Goal: Task Accomplishment & Management: Manage account settings

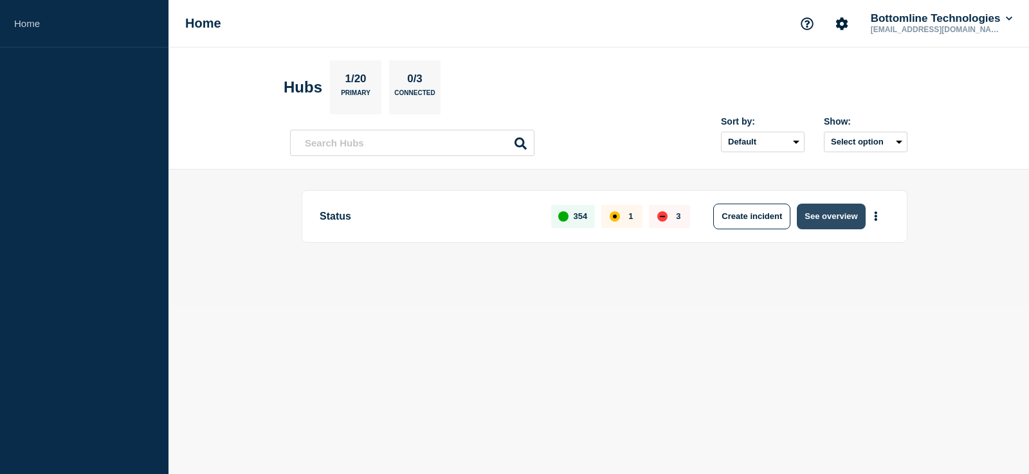
click at [838, 213] on button "See overview" at bounding box center [830, 217] width 68 height 26
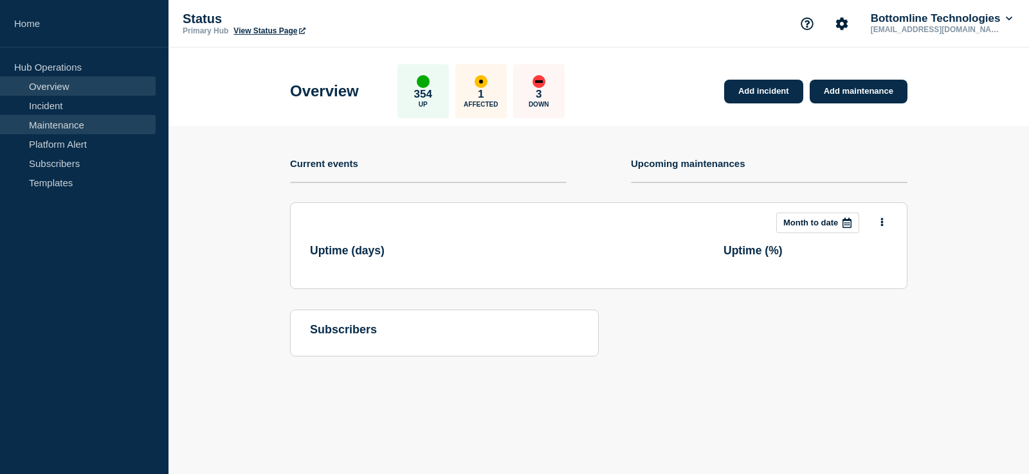
click at [96, 129] on link "Maintenance" at bounding box center [78, 124] width 156 height 19
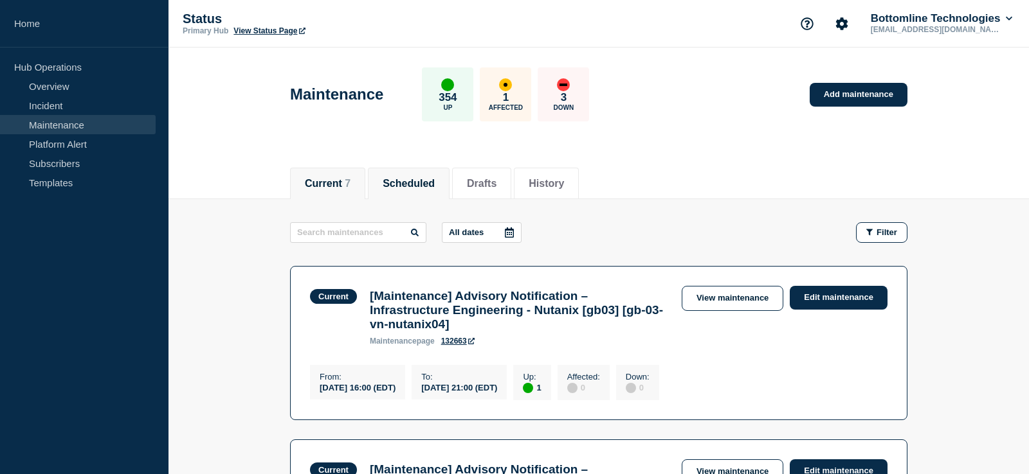
click at [408, 193] on li "Scheduled" at bounding box center [409, 183] width 82 height 31
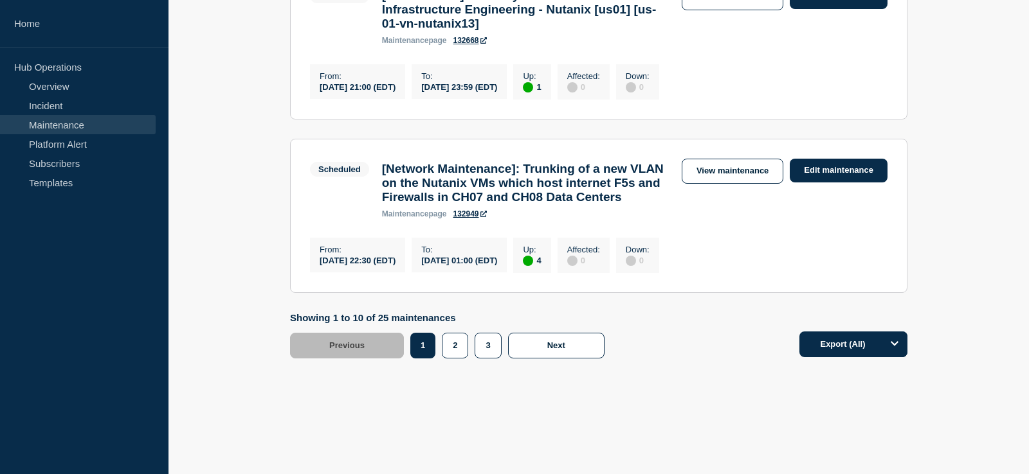
scroll to position [1829, 0]
click at [814, 159] on link "Edit maintenance" at bounding box center [838, 171] width 98 height 24
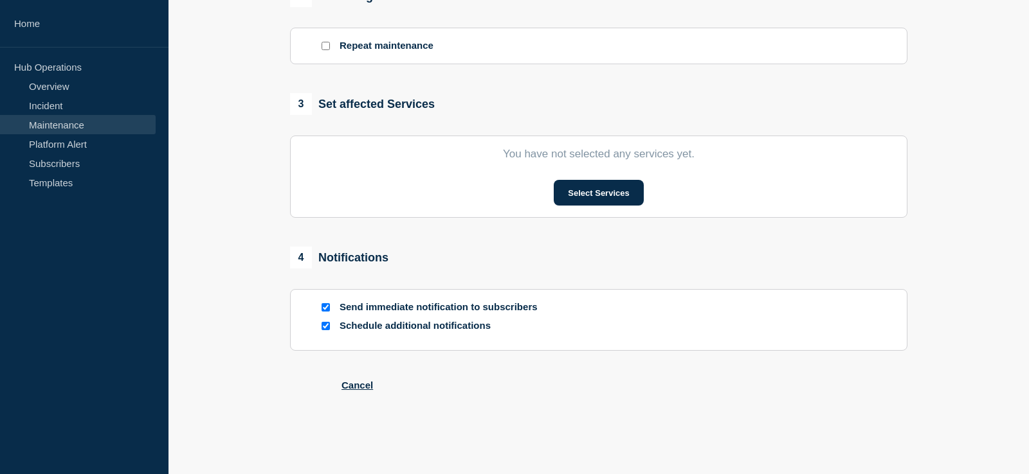
type input "[Network Maintenance]: Trunking of a new VLAN on the Nutanix VMs which host int…"
type input "22:30"
type input "[DATE]"
type input "01:00"
checkbox input "true"
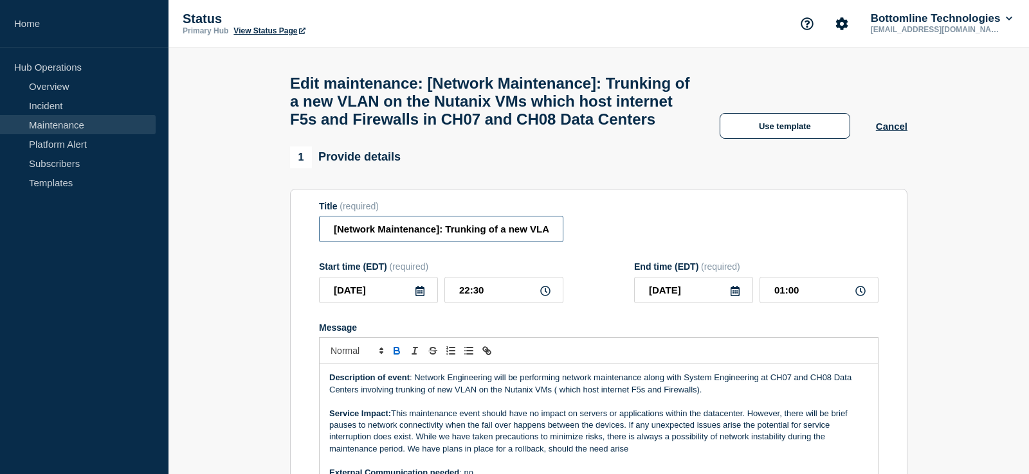
click at [335, 242] on input "[Network Maintenance]: Trunking of a new VLAN on the Nutanix VMs which host int…" at bounding box center [441, 229] width 244 height 26
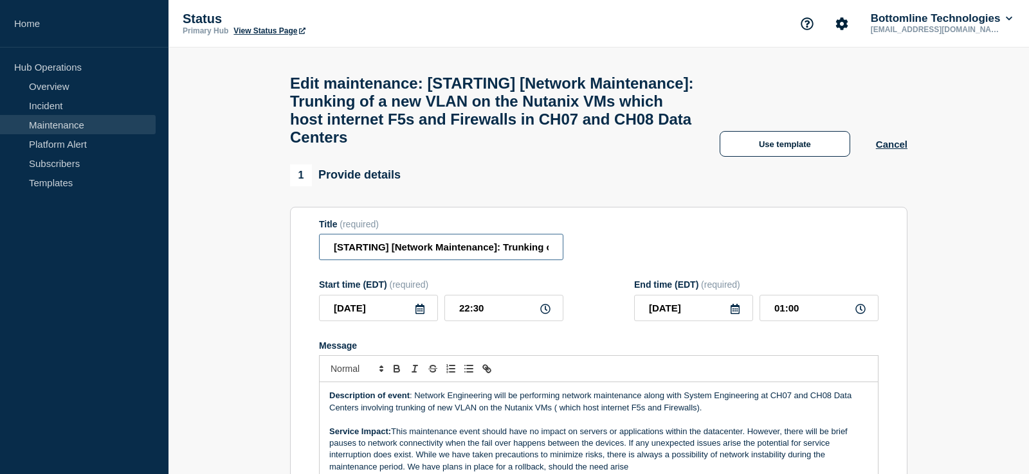
type input "[STARTING] [Network Maintenance]: Trunking of a new VLAN on the Nutanix VMs whi…"
click at [620, 255] on div "Title (required) [STARTING] [Network Maintenance]: Trunking of a new VLAN on th…" at bounding box center [598, 240] width 559 height 42
click at [881, 150] on button "Cancel" at bounding box center [891, 144] width 31 height 11
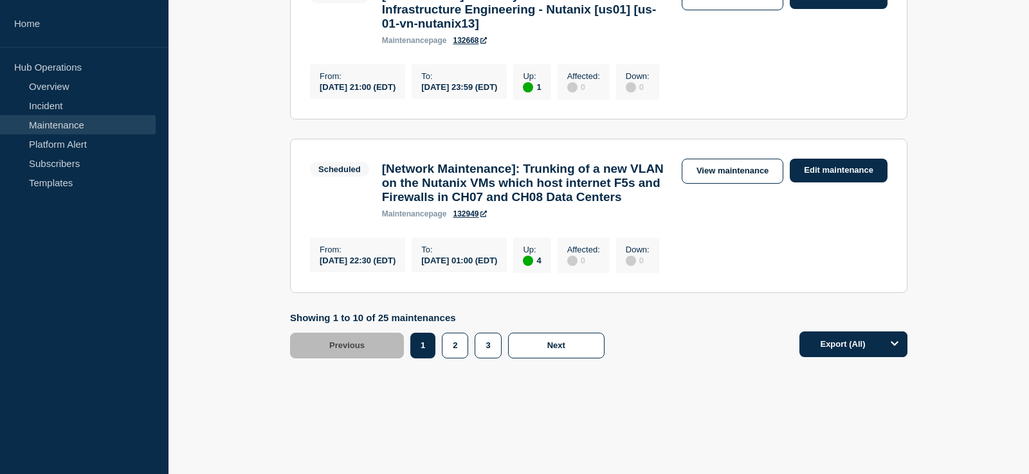
scroll to position [1764, 0]
click at [833, 183] on link "Edit maintenance" at bounding box center [838, 171] width 98 height 24
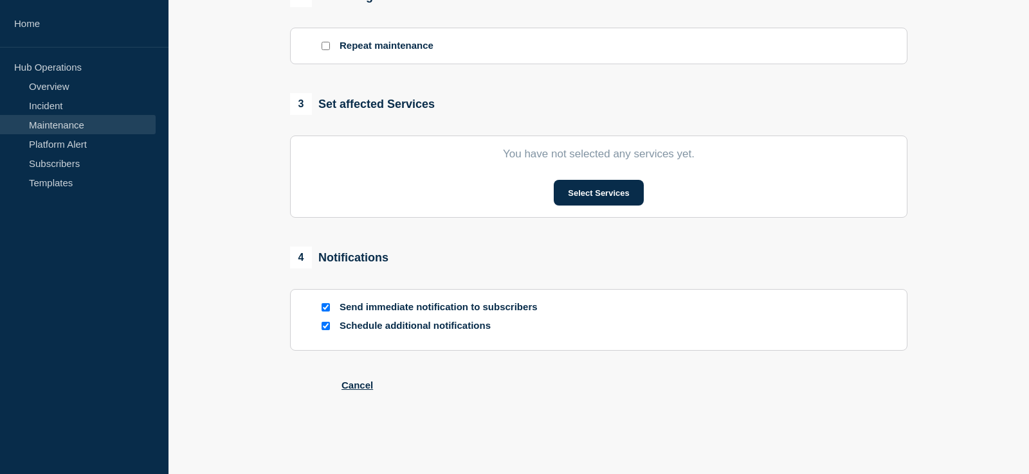
type input "[Network Maintenance]: Trunking of a new VLAN on the Nutanix VMs which host int…"
type input "22:30"
type input "[DATE]"
type input "01:00"
checkbox input "true"
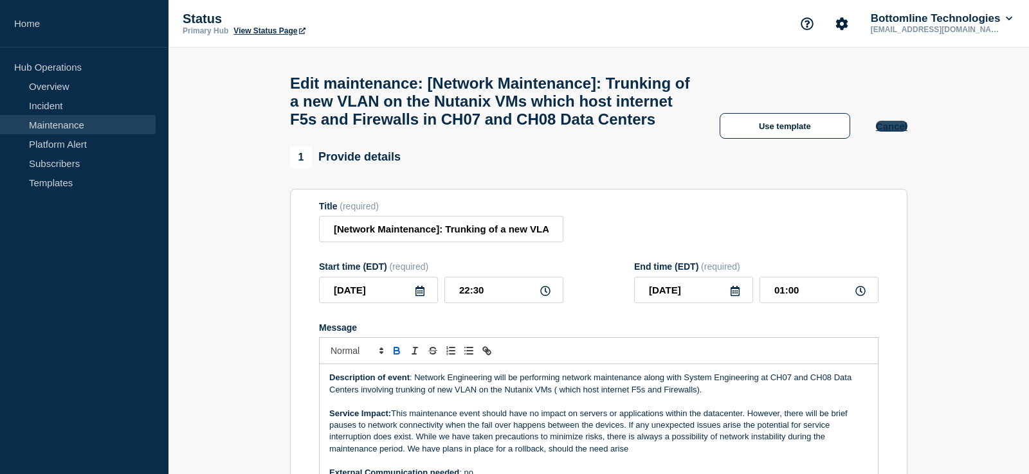
click at [904, 132] on button "Cancel" at bounding box center [891, 126] width 31 height 11
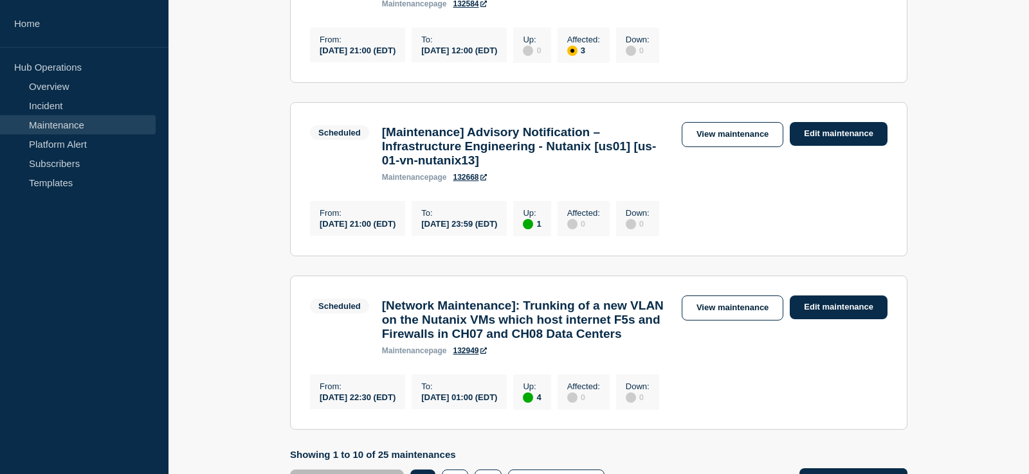
scroll to position [1829, 0]
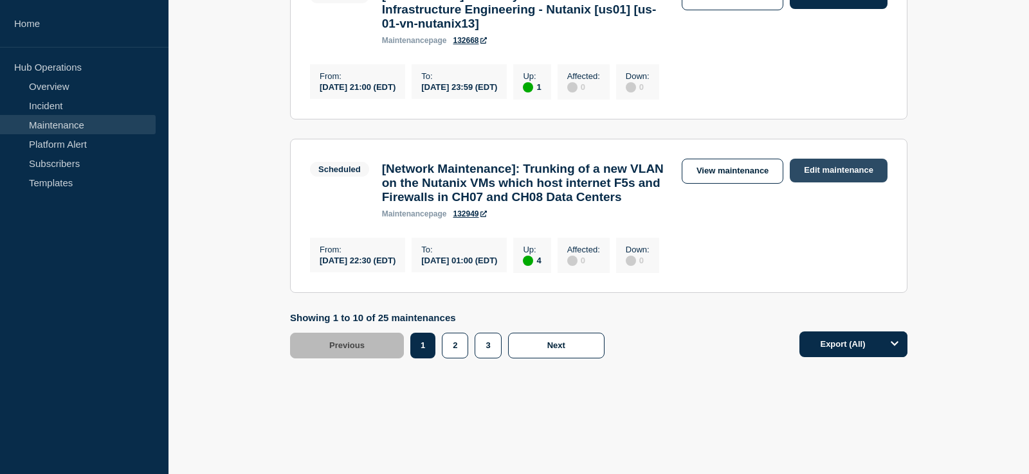
click at [813, 159] on link "Edit maintenance" at bounding box center [838, 171] width 98 height 24
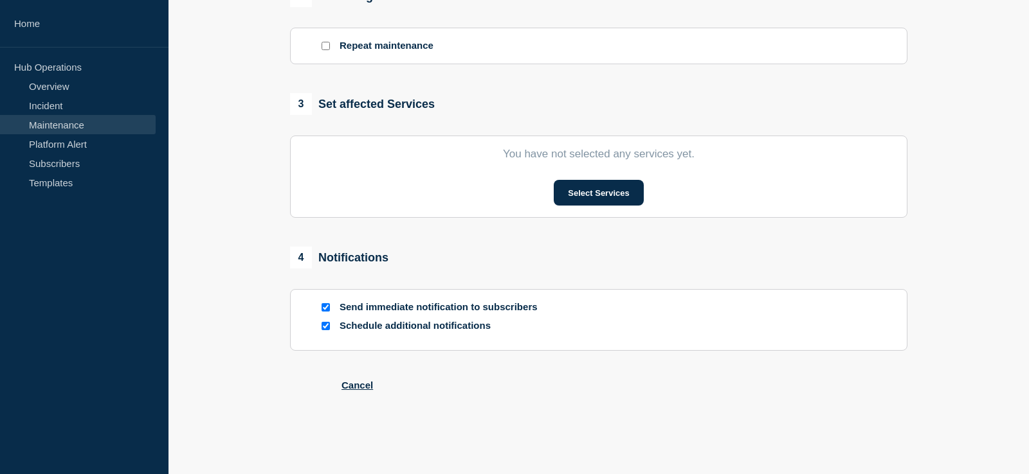
type input "[Network Maintenance]: Trunking of a new VLAN on the Nutanix VMs which host int…"
type input "22:30"
type input "[DATE]"
type input "01:00"
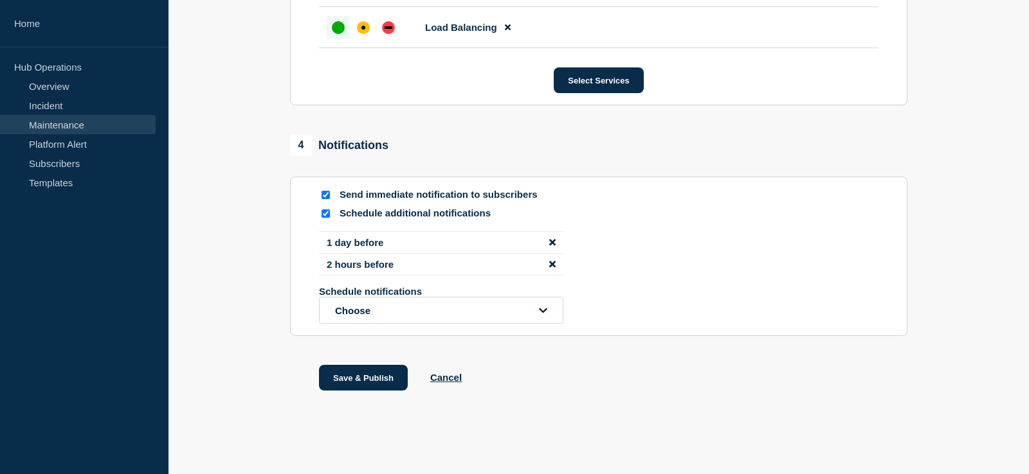
scroll to position [1002, 0]
click at [321, 210] on input "Schedule additional notifications" at bounding box center [325, 214] width 8 height 8
checkbox input "false"
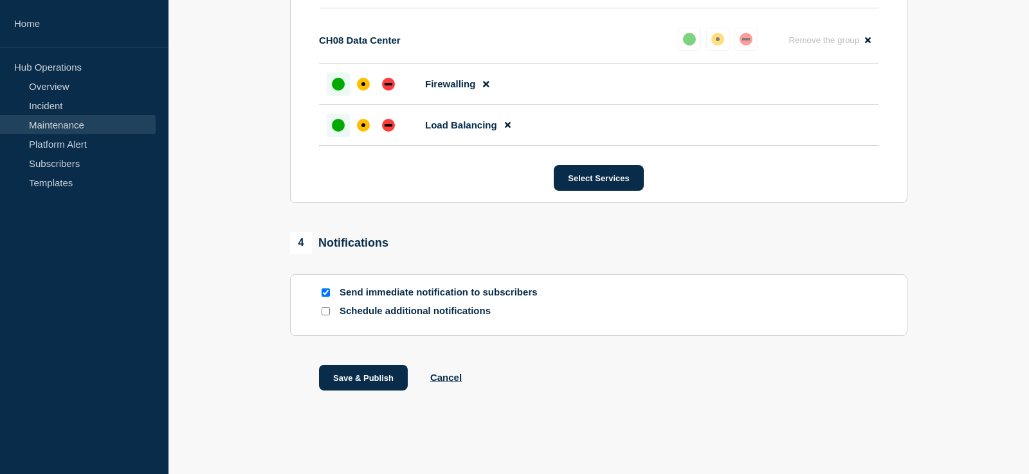
click at [325, 195] on section "CH07 Data Center Reset Remove the group Remove Firewalling Load Balancing CH08 …" at bounding box center [598, 40] width 617 height 325
click at [326, 287] on div at bounding box center [325, 293] width 13 height 12
click at [325, 289] on input "Send immediate notification to subscribers" at bounding box center [325, 293] width 8 height 8
checkbox input "false"
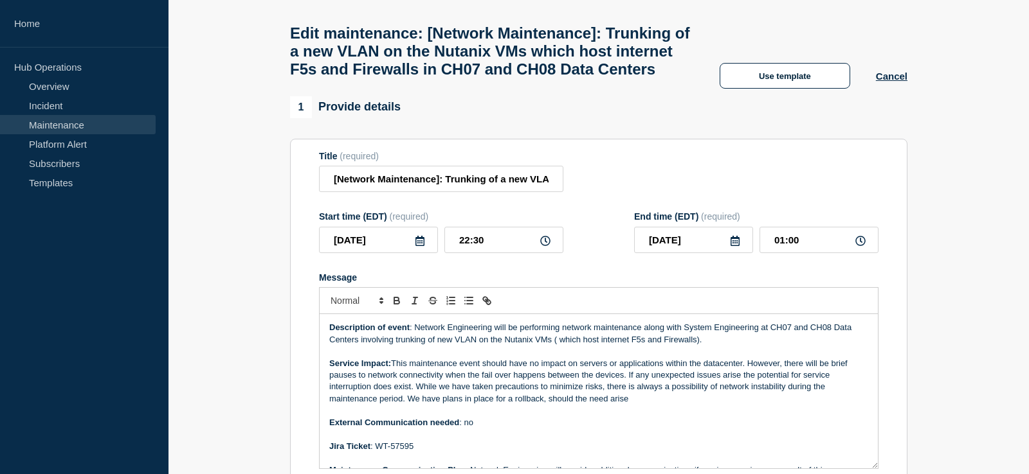
scroll to position [0, 0]
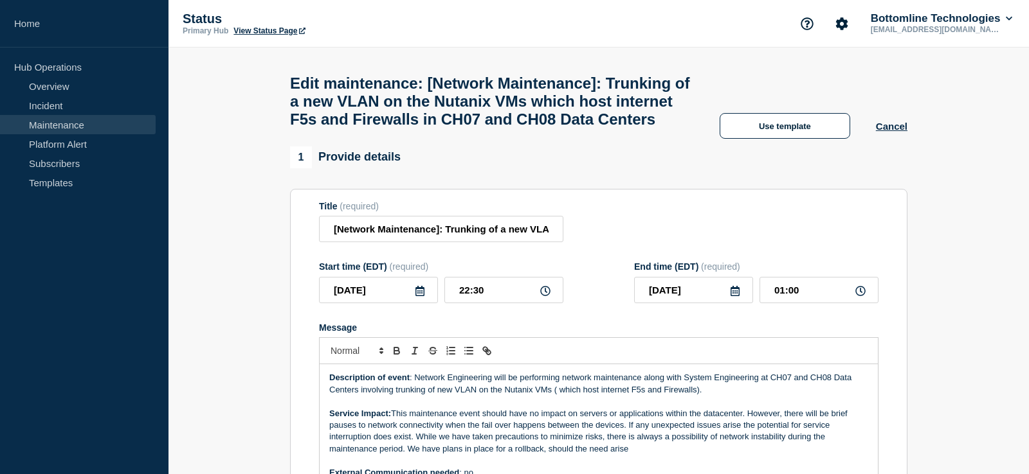
click at [121, 123] on link "Maintenance" at bounding box center [78, 124] width 156 height 19
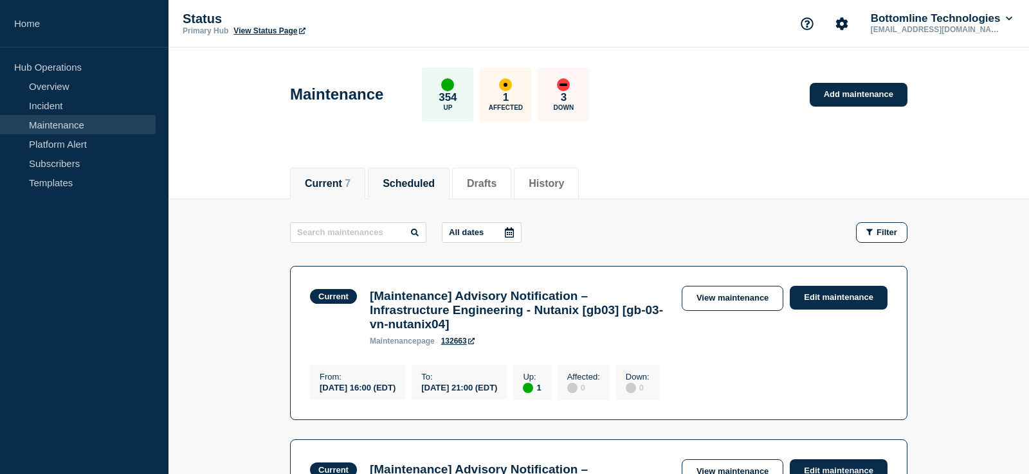
click at [415, 184] on button "Scheduled" at bounding box center [408, 184] width 52 height 12
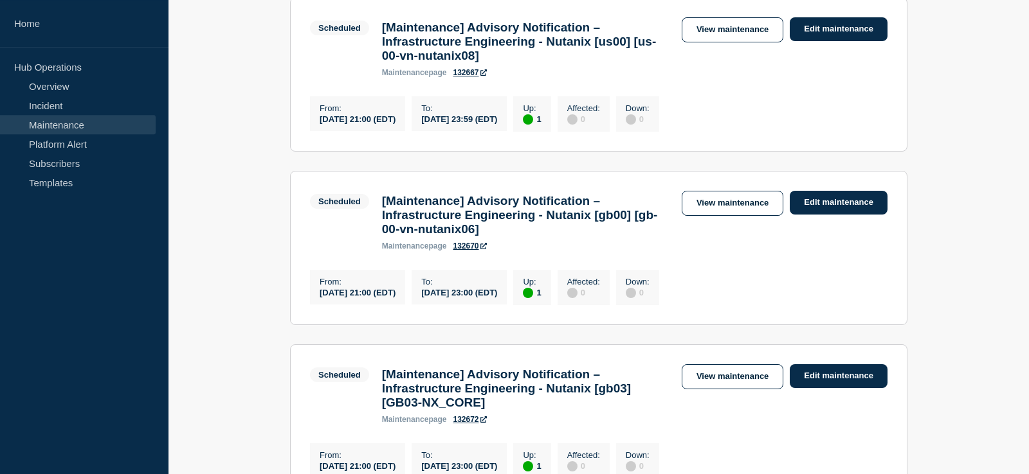
scroll to position [1829, 0]
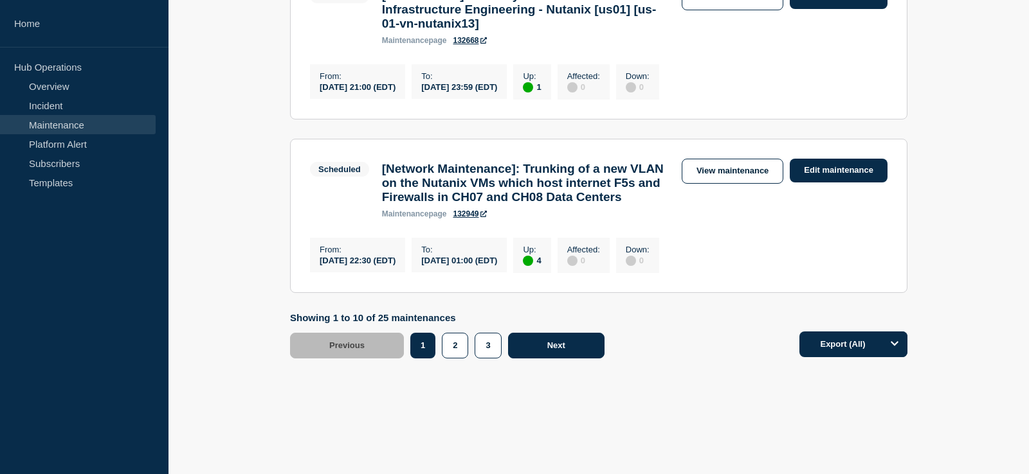
click at [557, 344] on span "Next" at bounding box center [556, 346] width 18 height 10
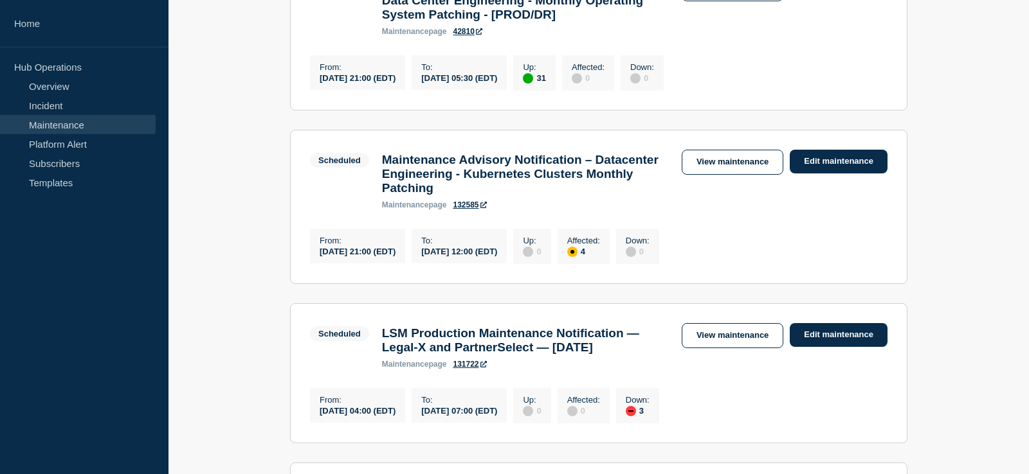
scroll to position [1725, 0]
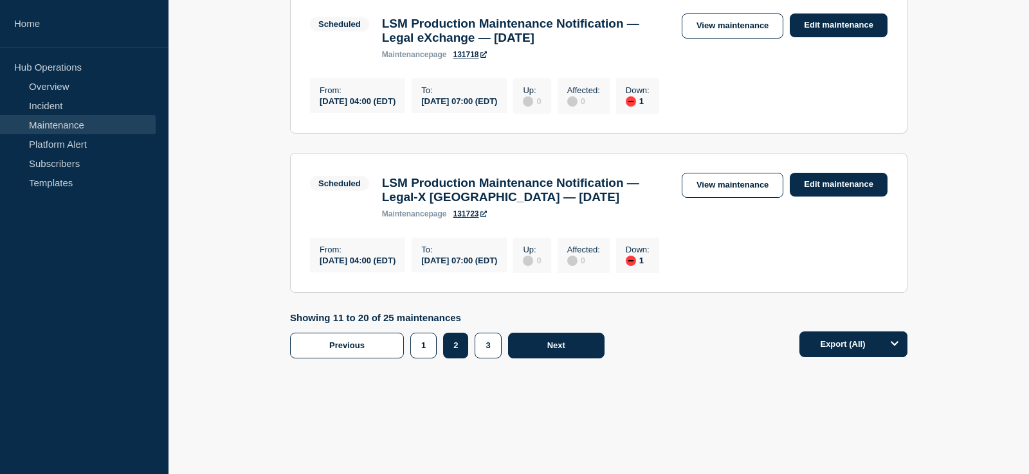
click at [543, 350] on button "Next" at bounding box center [556, 346] width 96 height 26
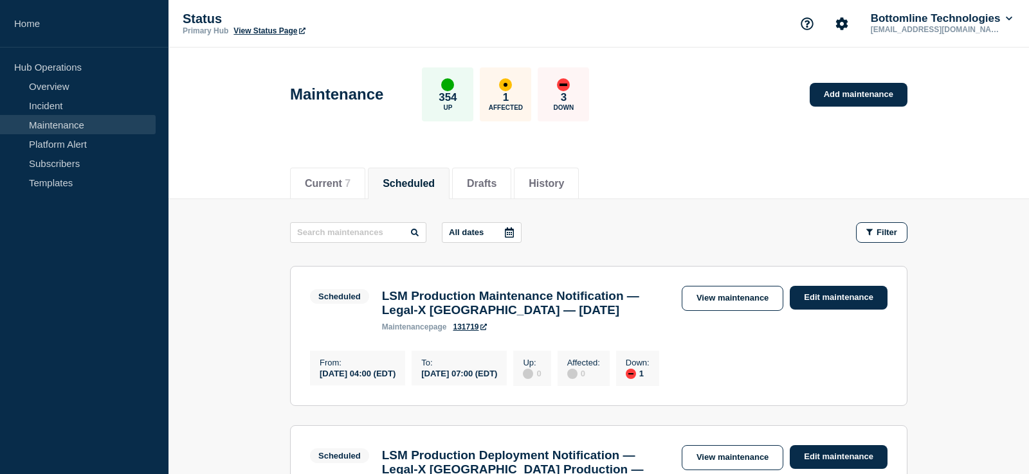
click at [485, 233] on button "All dates" at bounding box center [482, 232] width 80 height 21
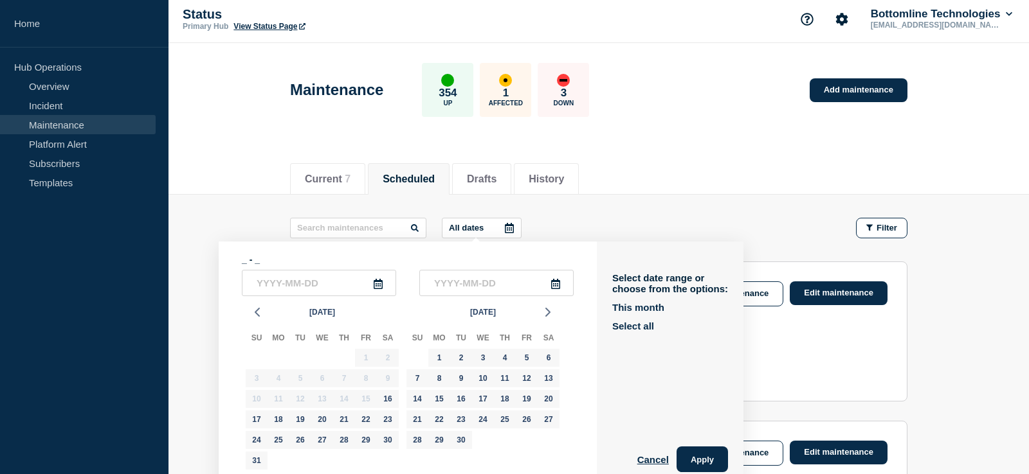
scroll to position [197, 0]
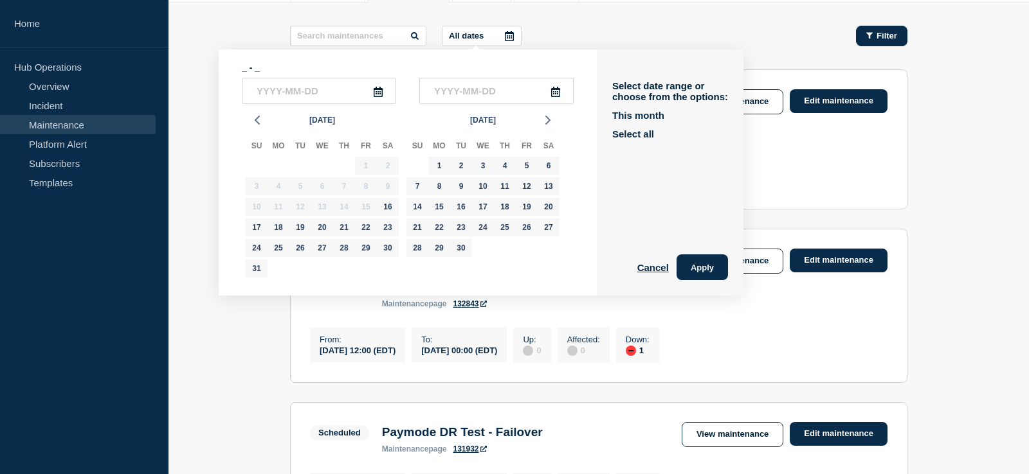
click at [863, 31] on button "Filter" at bounding box center [881, 36] width 51 height 21
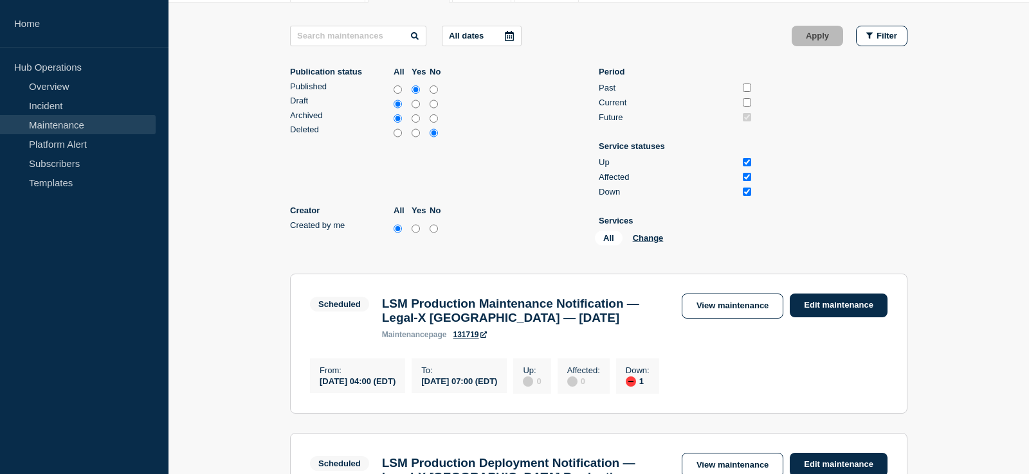
click at [416, 235] on input "yes" at bounding box center [415, 228] width 8 height 13
radio input "true"
click at [837, 32] on button "Apply" at bounding box center [816, 36] width 51 height 21
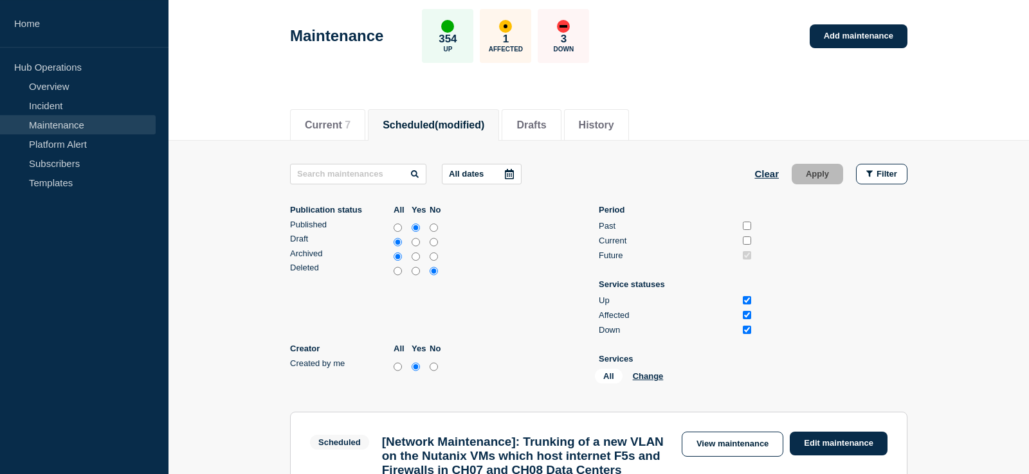
scroll to position [30, 0]
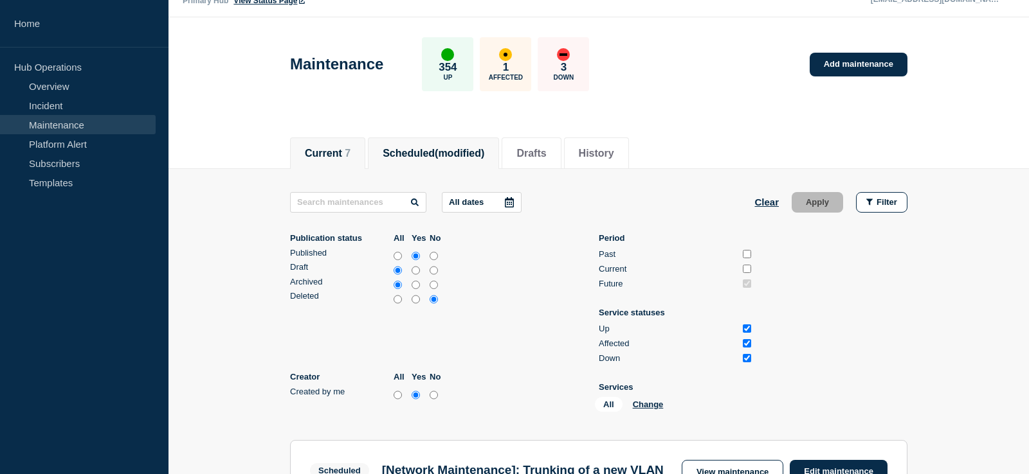
click at [342, 157] on button "Current 7" at bounding box center [328, 154] width 46 height 12
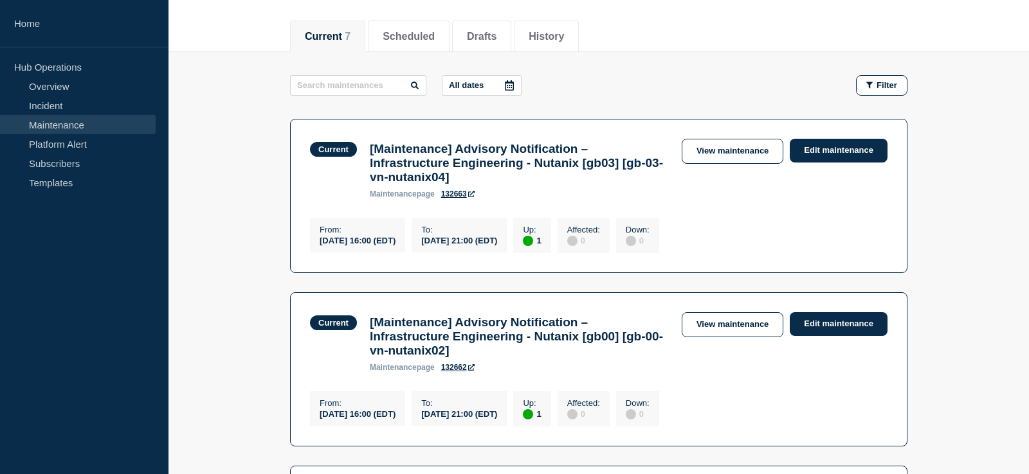
scroll to position [96, 0]
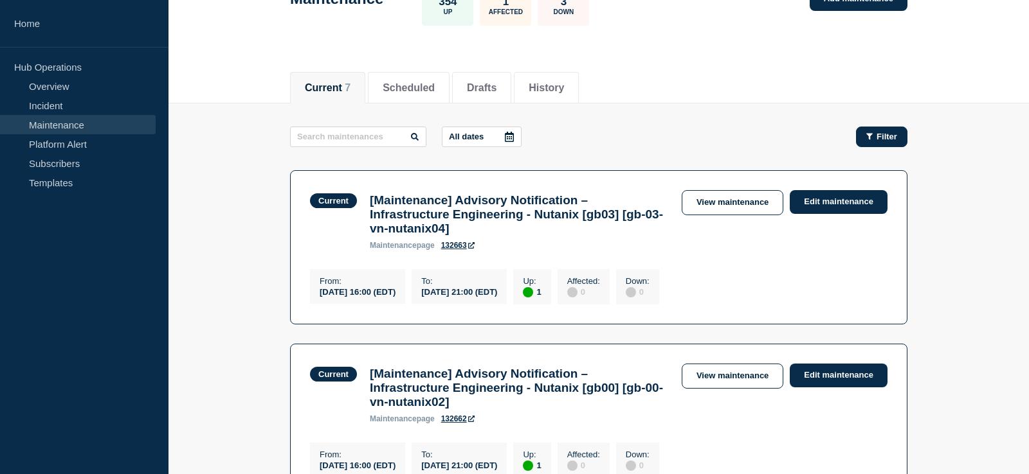
click at [874, 142] on button "Filter" at bounding box center [881, 137] width 51 height 21
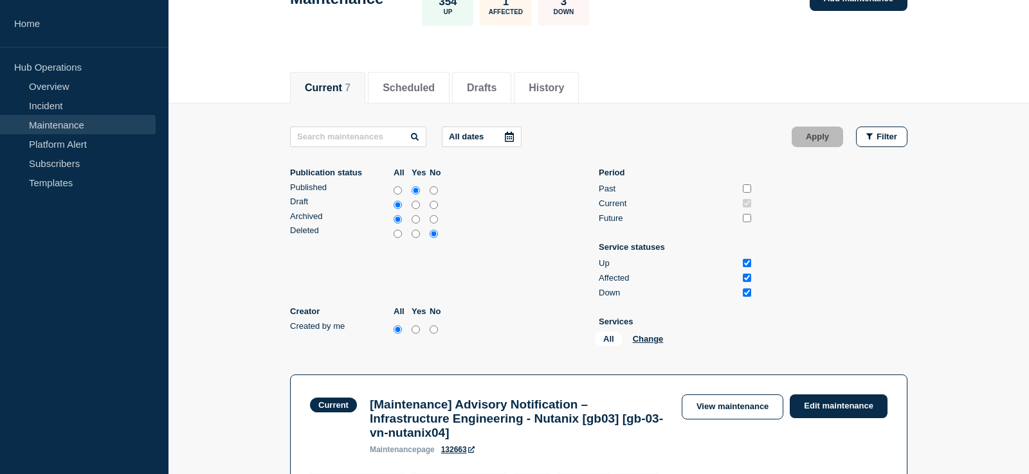
click at [416, 334] on input "yes" at bounding box center [415, 329] width 8 height 13
radio input "true"
click at [816, 138] on button "Apply" at bounding box center [816, 137] width 51 height 21
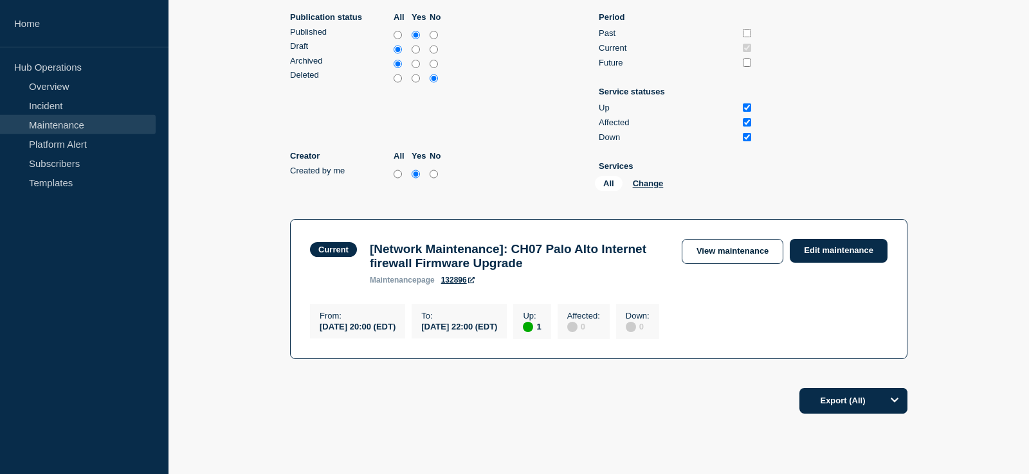
scroll to position [292, 0]
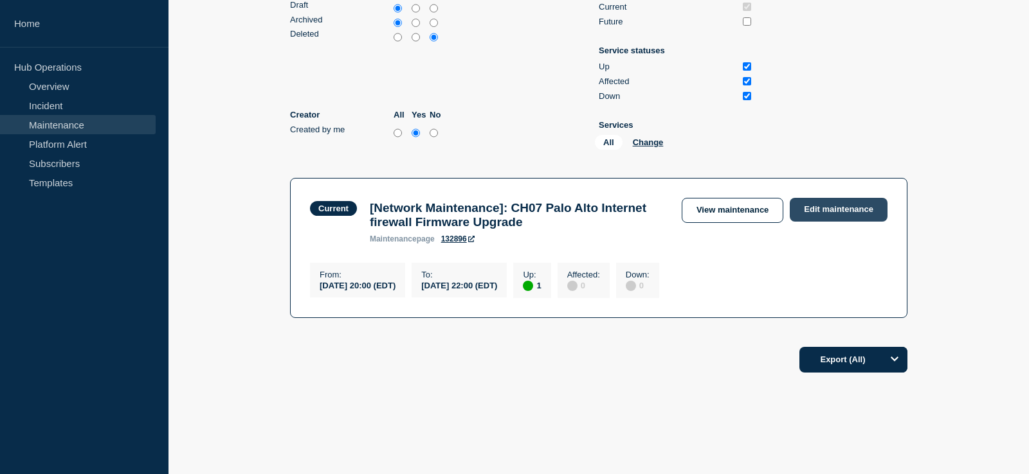
click at [832, 211] on link "Edit maintenance" at bounding box center [838, 210] width 98 height 24
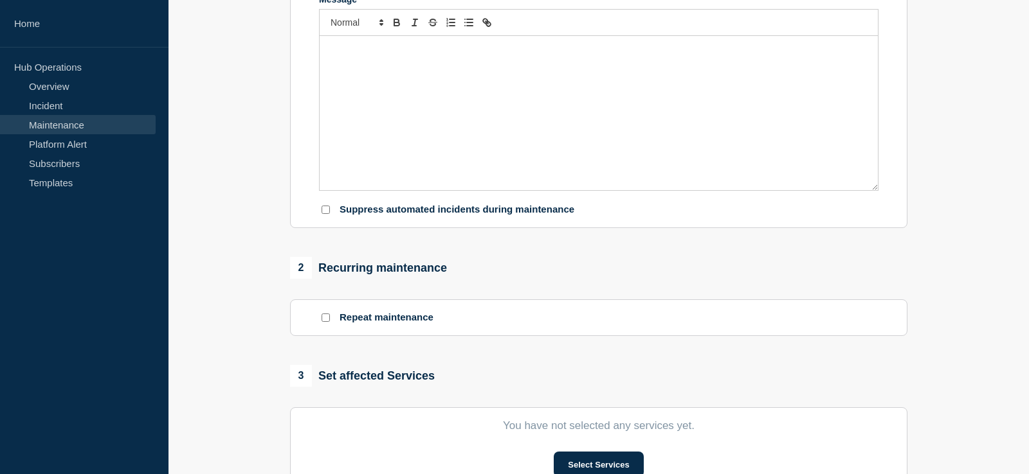
type input "[Network Maintenance]: CH07 Palo Alto Internet firewall Firmware Upgrade"
type input "20:00"
type input "22:00"
checkbox input "true"
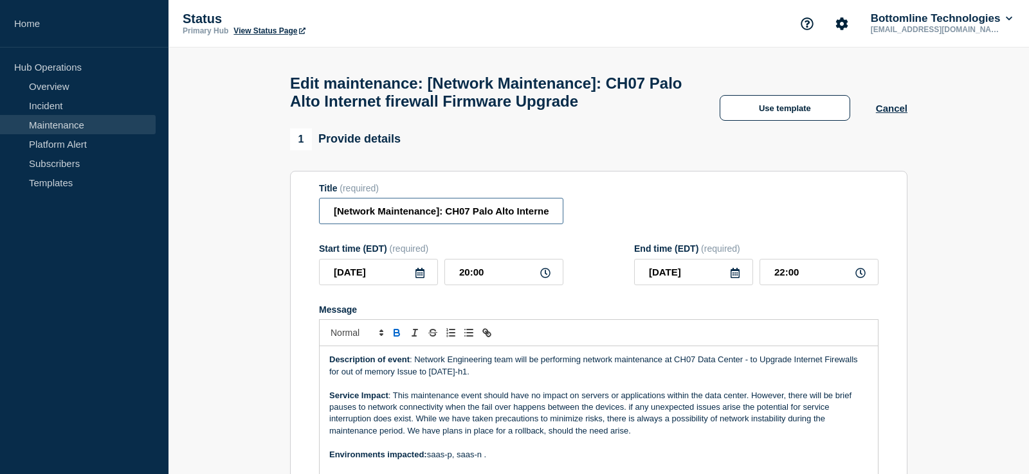
click at [333, 224] on input "[Network Maintenance]: CH07 Palo Alto Internet firewall Firmware Upgrade" at bounding box center [441, 211] width 244 height 26
type input "[STARTING] [Network Maintenance]: CH07 Palo Alto Internet firewall Firmware Upg…"
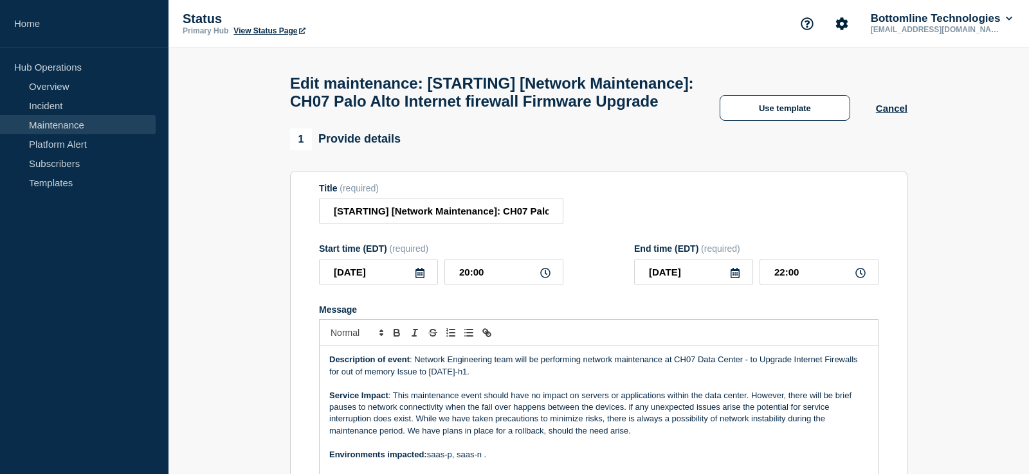
click at [643, 150] on div "1 Provide details" at bounding box center [598, 140] width 617 height 22
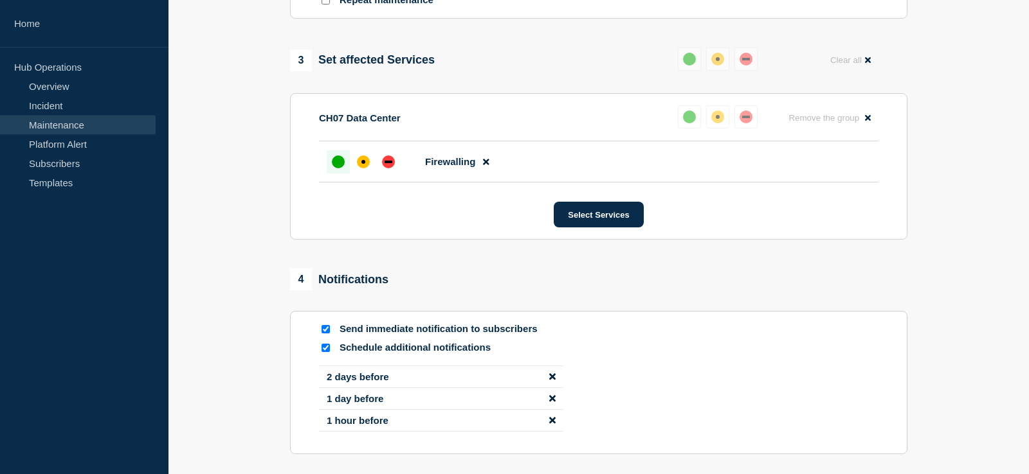
scroll to position [784, 0]
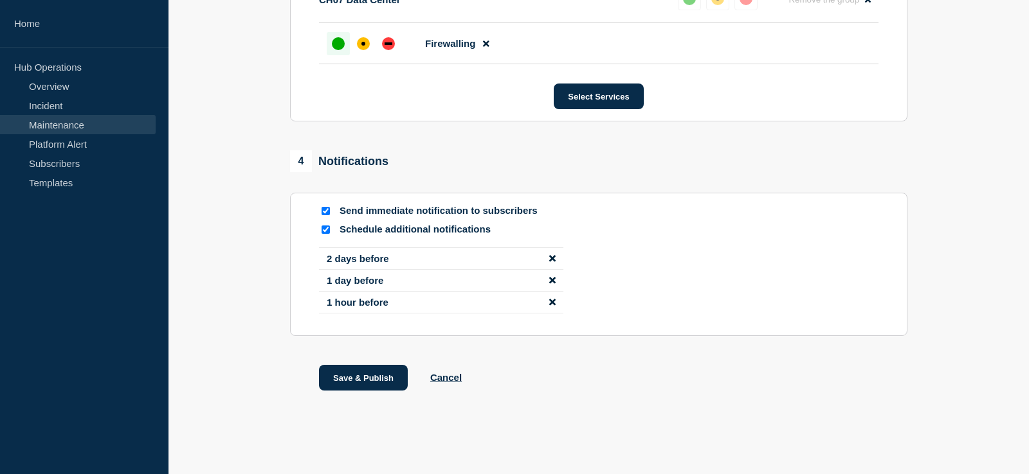
click at [327, 211] on input "Send immediate notification to subscribers" at bounding box center [325, 211] width 8 height 8
checkbox input "false"
click at [325, 226] on input "Schedule additional notifications" at bounding box center [325, 230] width 8 height 8
checkbox input "false"
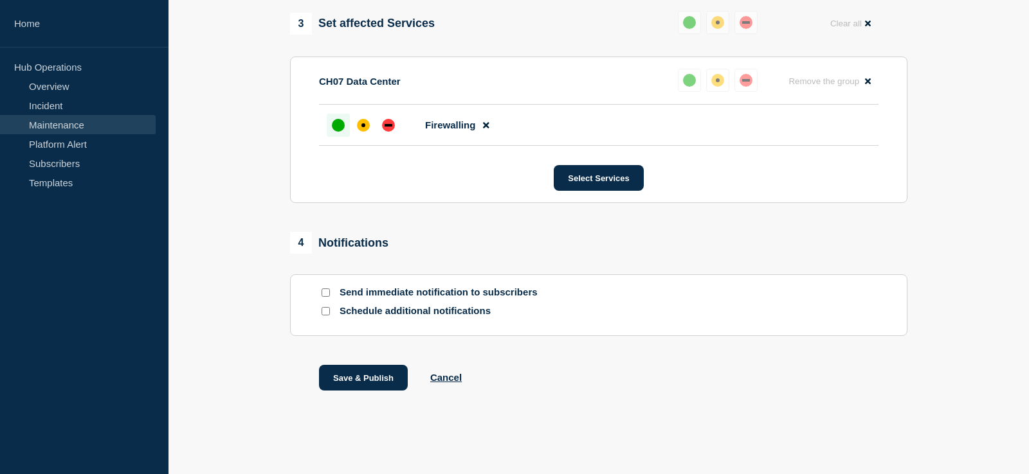
click at [322, 294] on input "Send immediate notification to subscribers" at bounding box center [325, 293] width 8 height 8
checkbox input "true"
click at [363, 384] on button "Save & Publish" at bounding box center [363, 378] width 89 height 26
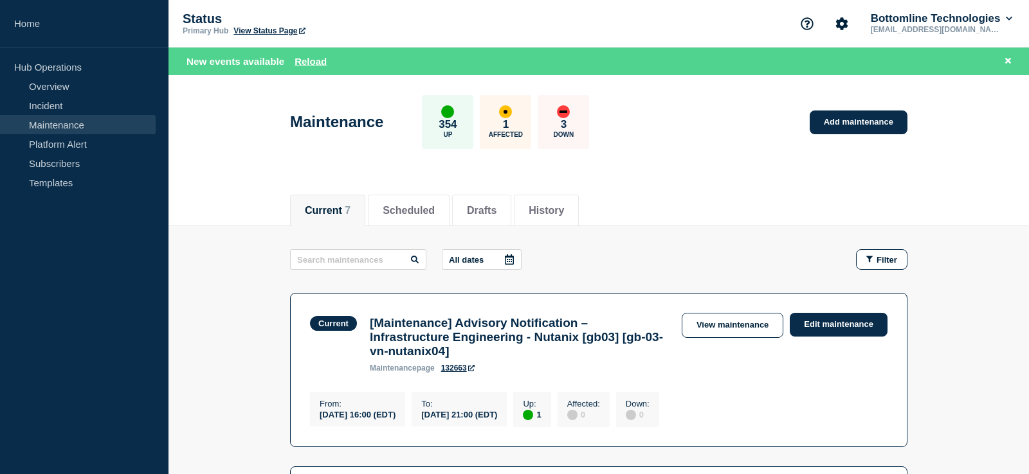
click at [429, 220] on li "Scheduled" at bounding box center [409, 210] width 82 height 31
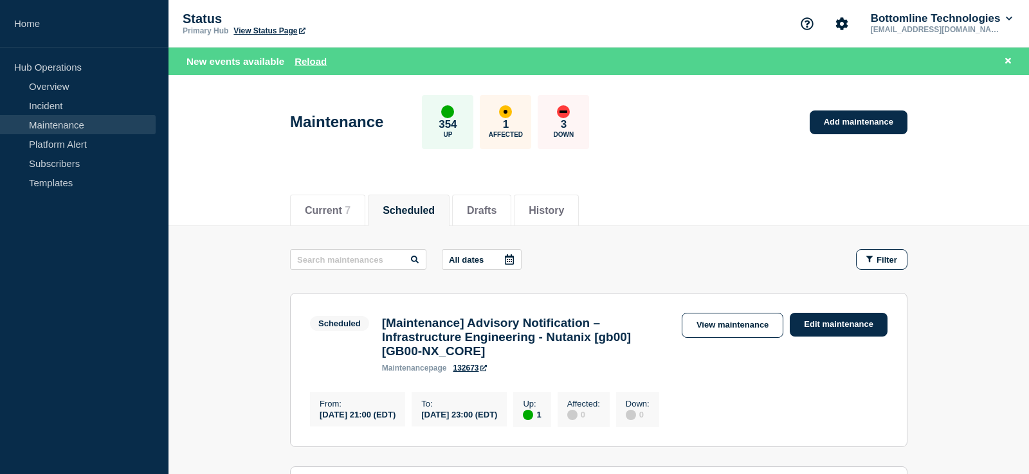
scroll to position [66, 0]
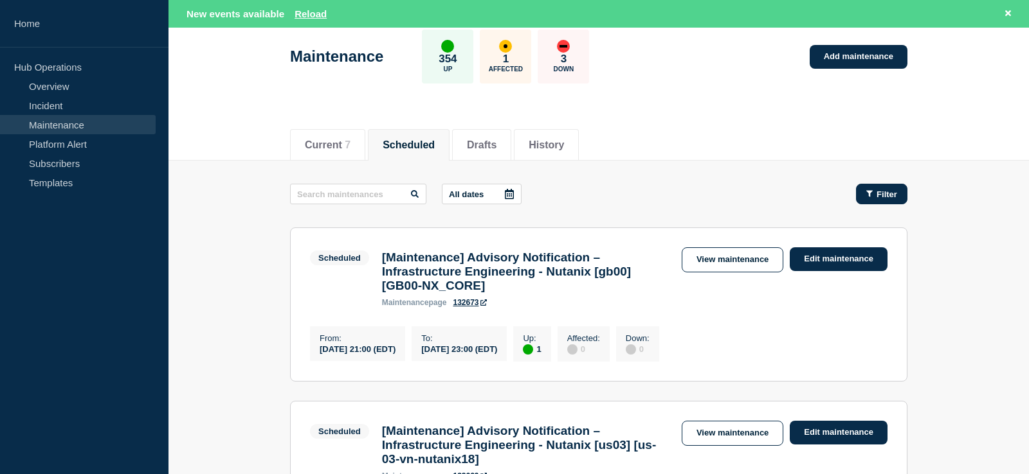
click at [869, 193] on icon "button" at bounding box center [869, 194] width 6 height 6
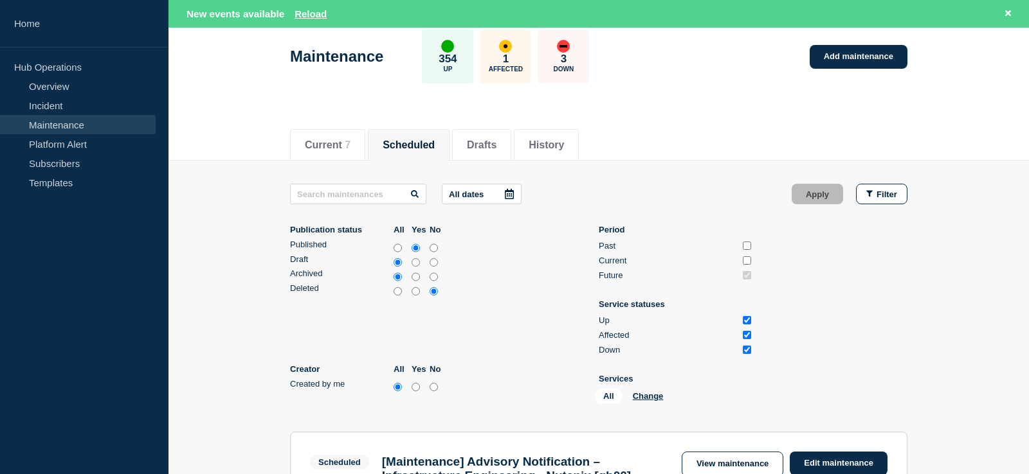
click at [414, 393] on input "yes" at bounding box center [415, 387] width 8 height 13
radio input "true"
click at [822, 190] on button "Apply" at bounding box center [816, 194] width 51 height 21
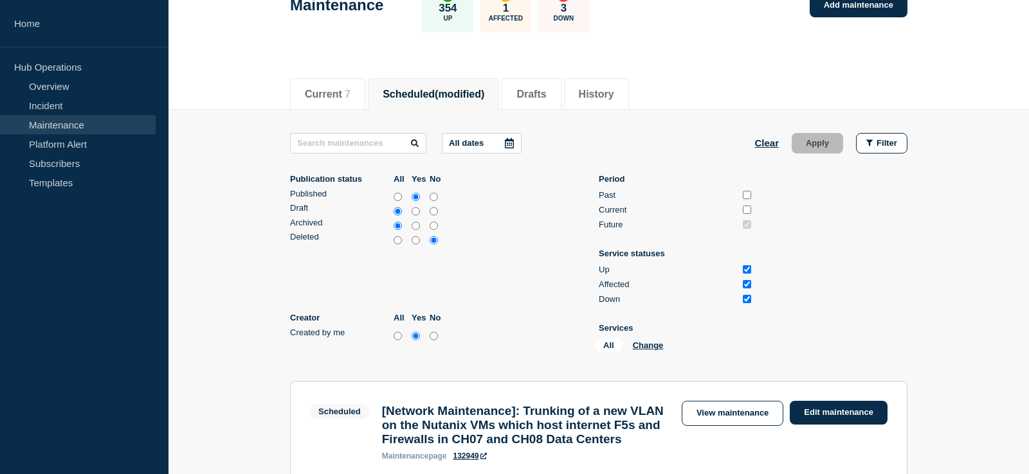
scroll to position [300, 0]
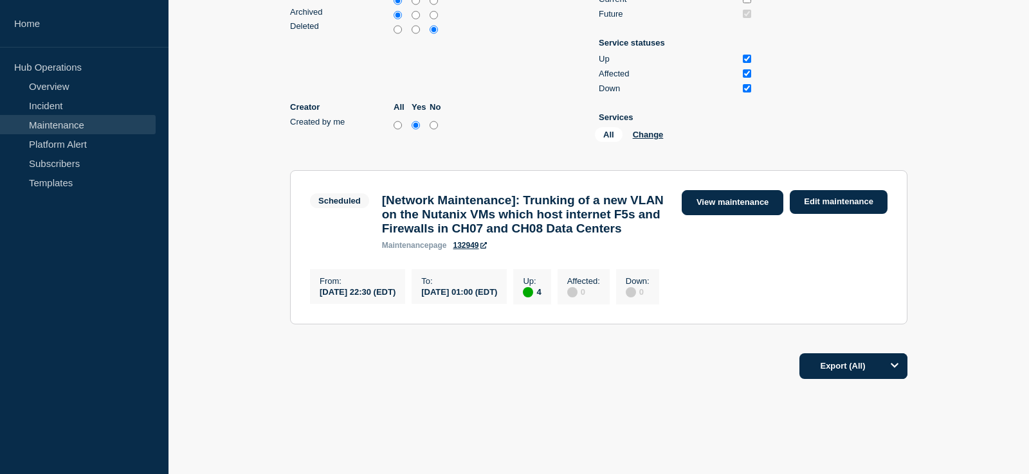
click at [761, 210] on link "View maintenance" at bounding box center [732, 202] width 102 height 25
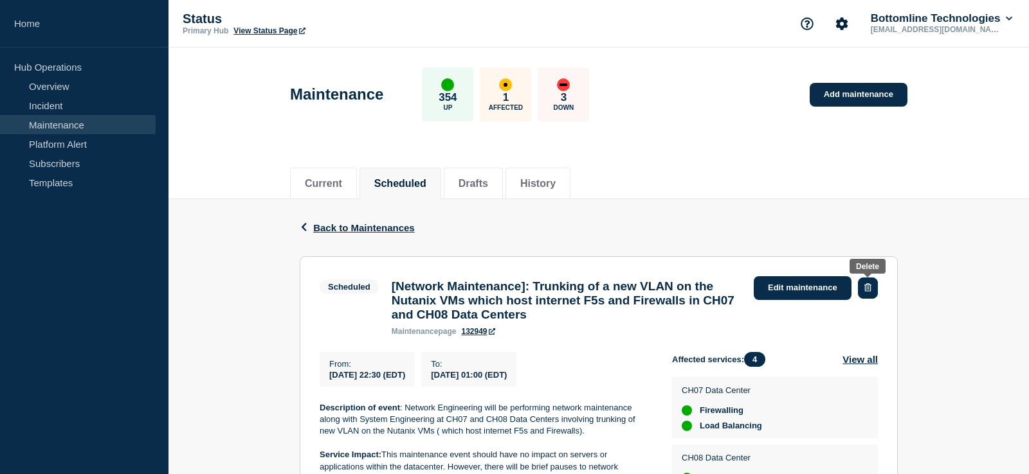
click at [870, 289] on icon "button" at bounding box center [867, 287] width 7 height 8
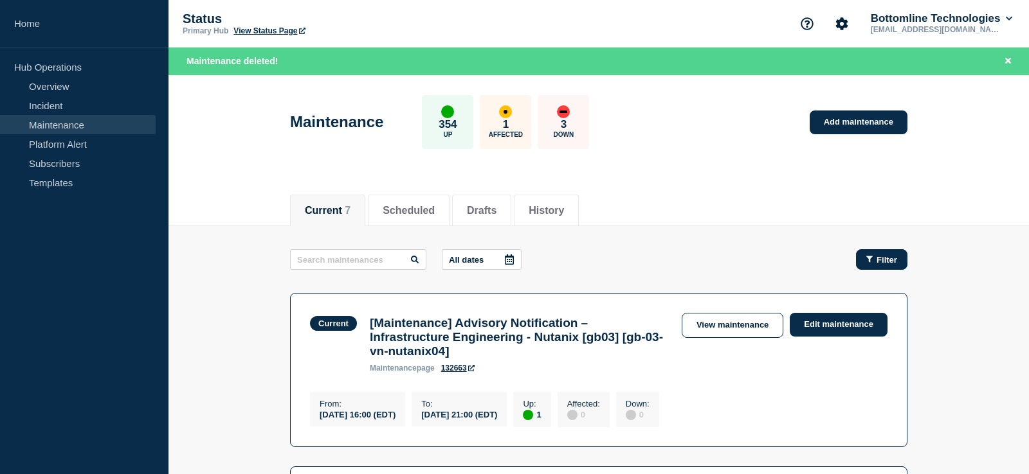
click at [880, 266] on button "Filter" at bounding box center [881, 259] width 51 height 21
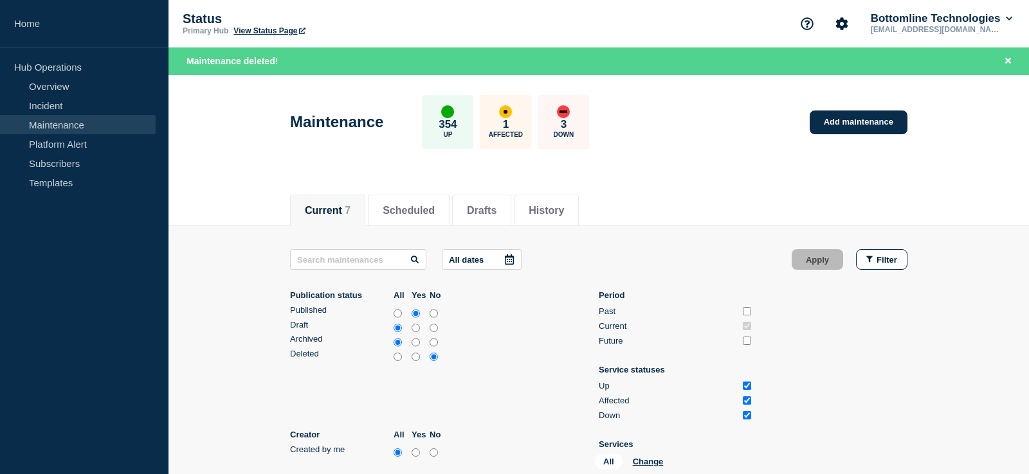
click at [418, 460] on input "yes" at bounding box center [415, 453] width 8 height 13
radio input "true"
click at [808, 260] on button "Apply" at bounding box center [816, 259] width 51 height 21
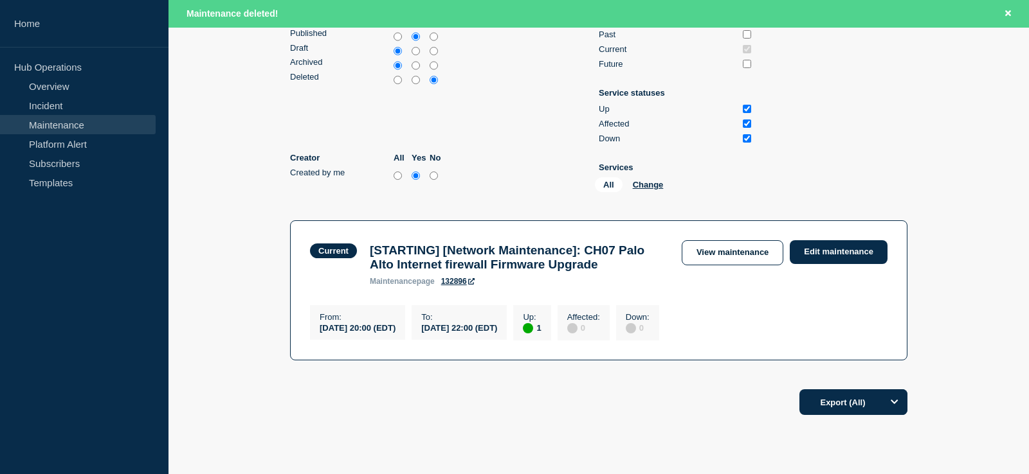
scroll to position [328, 0]
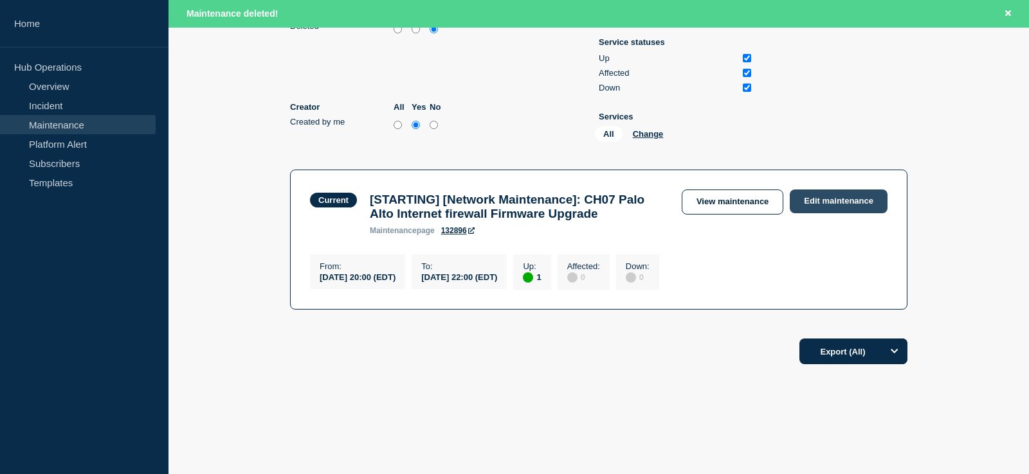
click at [829, 206] on link "Edit maintenance" at bounding box center [838, 202] width 98 height 24
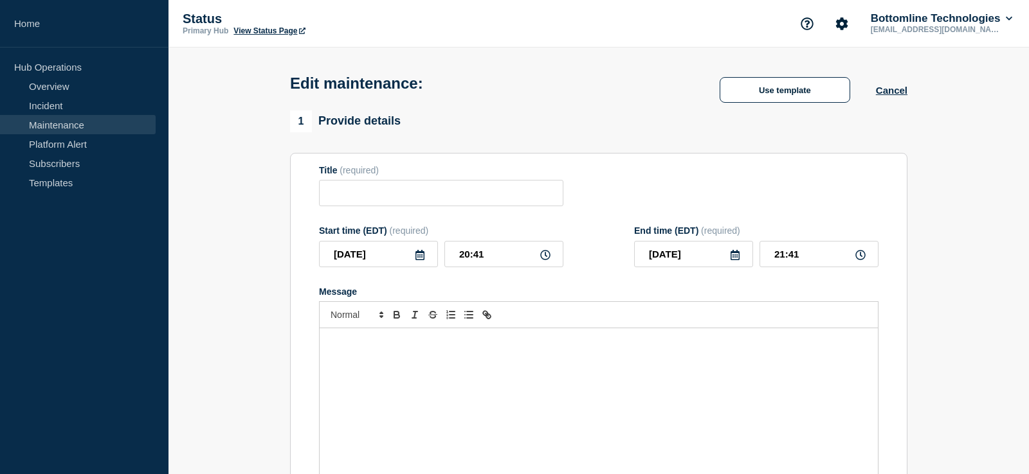
type input "[STARTING] [Network Maintenance]: CH07 Palo Alto Internet firewall Firmware Upg…"
type input "20:00"
type input "22:00"
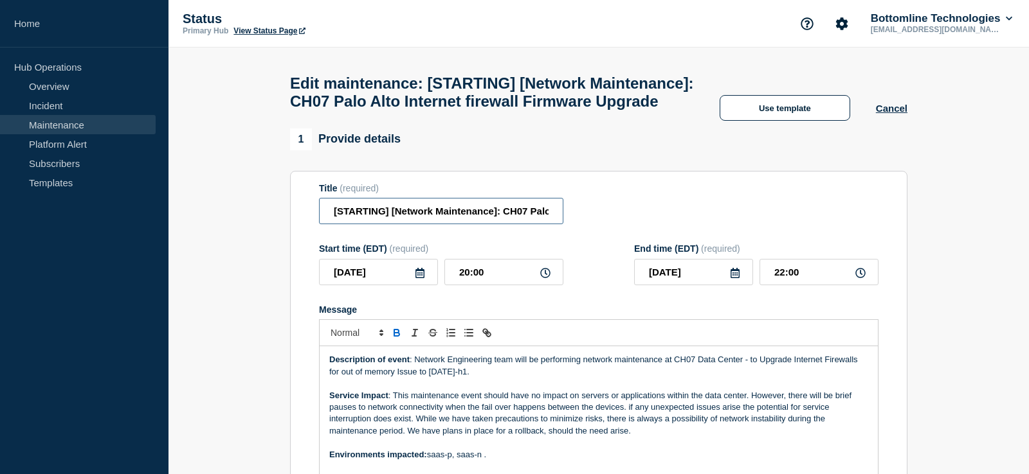
click at [366, 224] on input "[STARTING] [Network Maintenance]: CH07 Palo Alto Internet firewall Firmware Upg…" at bounding box center [441, 211] width 244 height 26
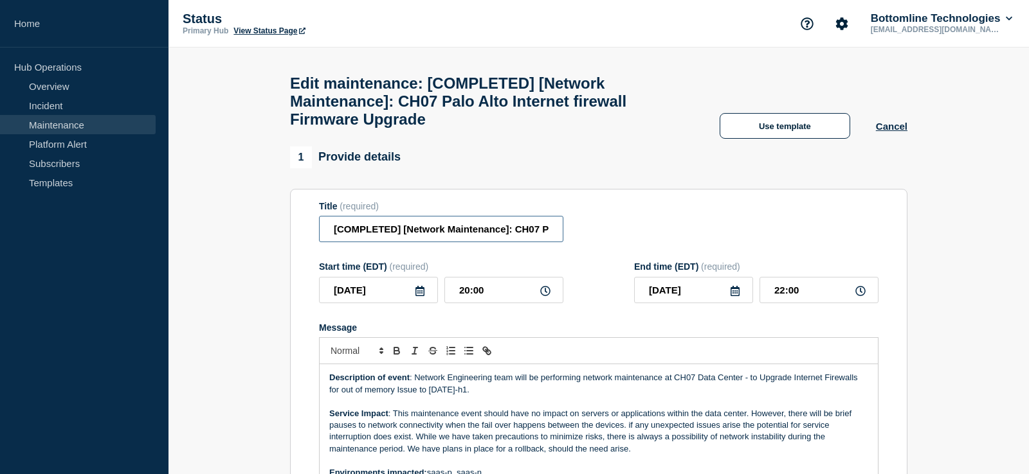
type input "[COMPLETED] [Network Maintenance]: CH07 Palo Alto Internet firewall Firmware Up…"
click at [629, 243] on div "Title (required) [COMPLETED] [Network Maintenance]: CH07 Palo Alto Internet fir…" at bounding box center [598, 222] width 559 height 42
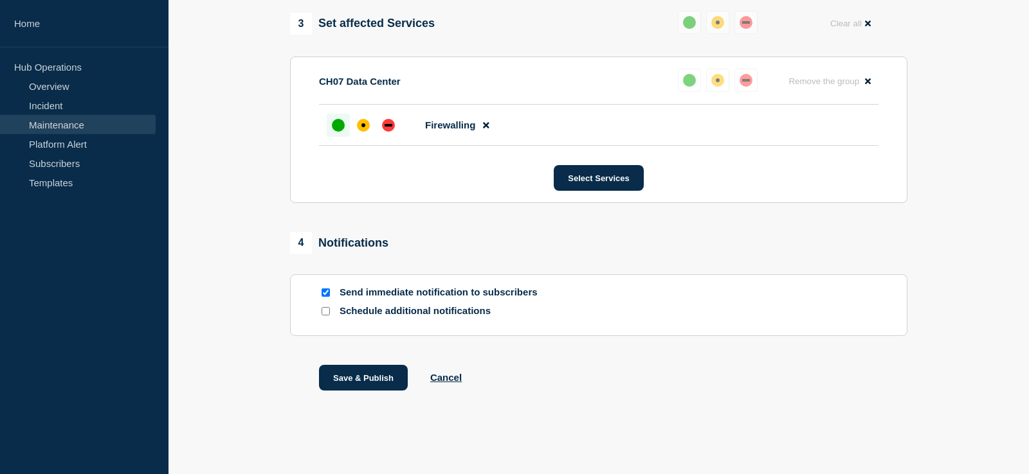
scroll to position [700, 0]
click at [325, 293] on input "Send immediate notification to subscribers" at bounding box center [325, 293] width 8 height 8
checkbox input "false"
click at [327, 314] on input "Schedule additional notifications" at bounding box center [325, 311] width 8 height 8
checkbox input "true"
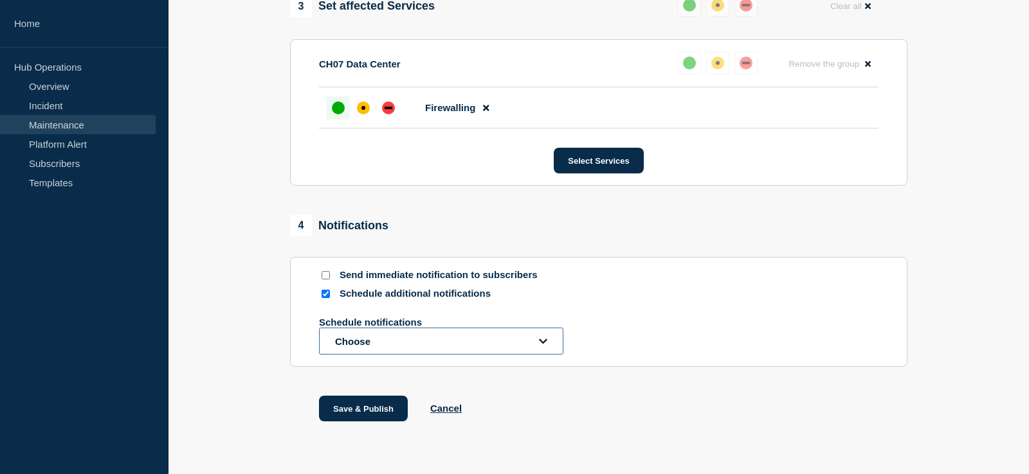
click at [424, 355] on button "Choose" at bounding box center [441, 341] width 244 height 27
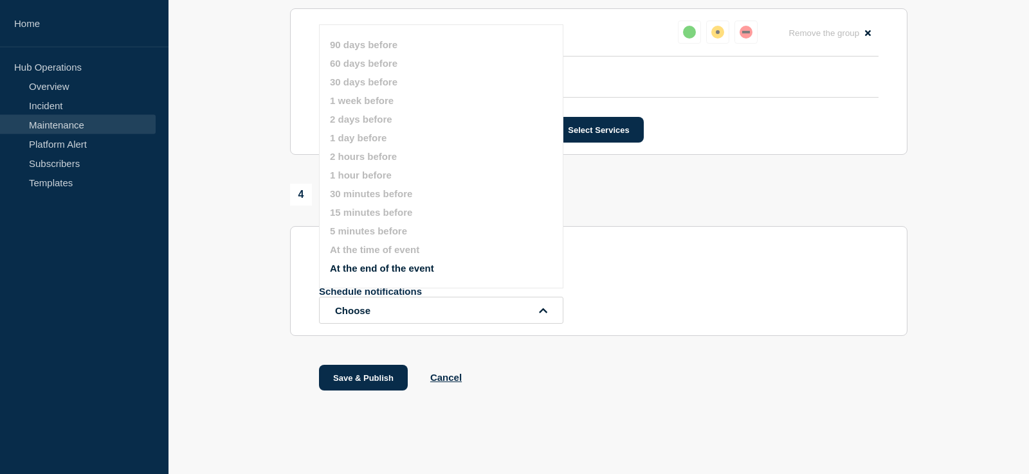
scroll to position [749, 0]
click at [600, 258] on div "Schedule additional notifications" at bounding box center [598, 263] width 559 height 12
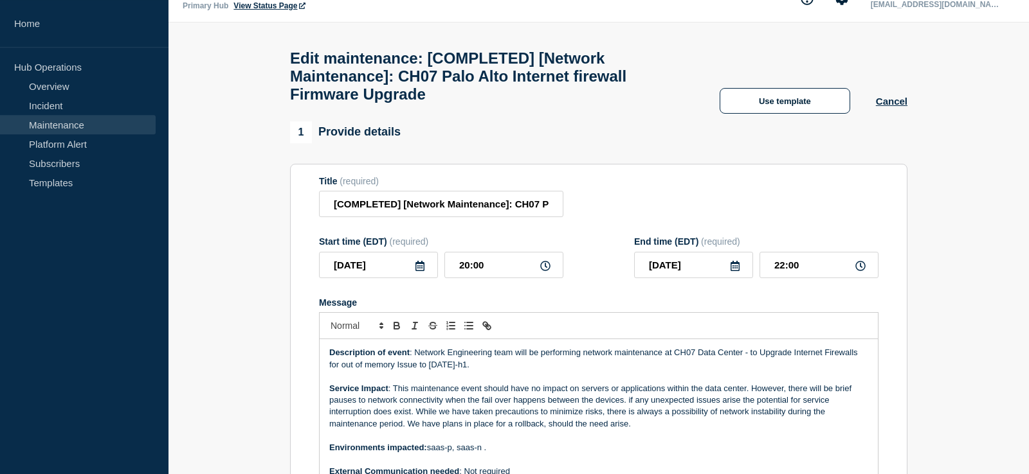
scroll to position [0, 0]
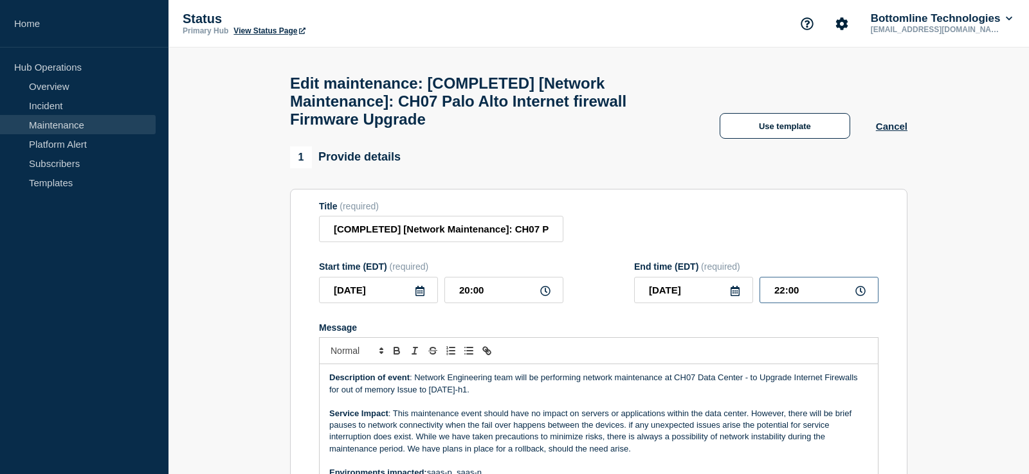
click at [779, 303] on input "22:00" at bounding box center [818, 290] width 119 height 26
click at [735, 208] on section "Title (required) [COMPLETED] [Network Maintenance]: CH07 Palo Alto Internet fir…" at bounding box center [598, 373] width 617 height 368
click at [780, 300] on input "22:00" at bounding box center [818, 290] width 119 height 26
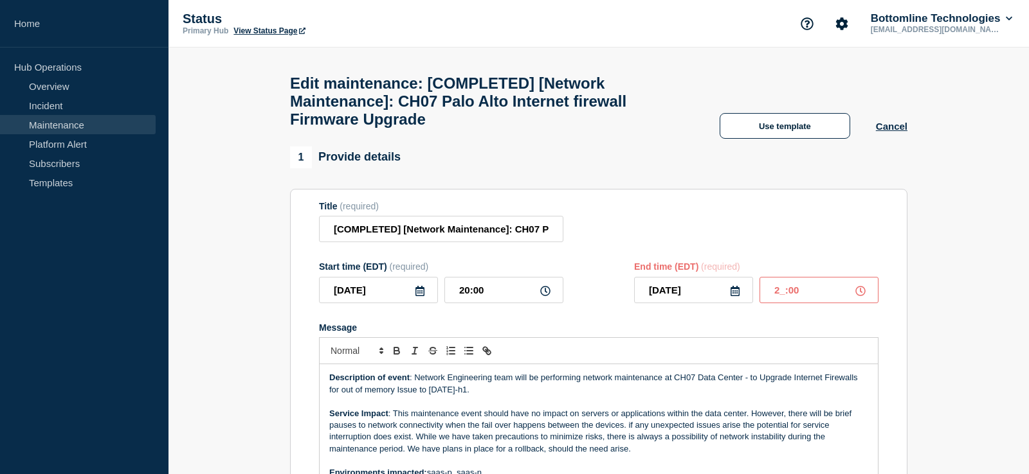
type input "21:00"
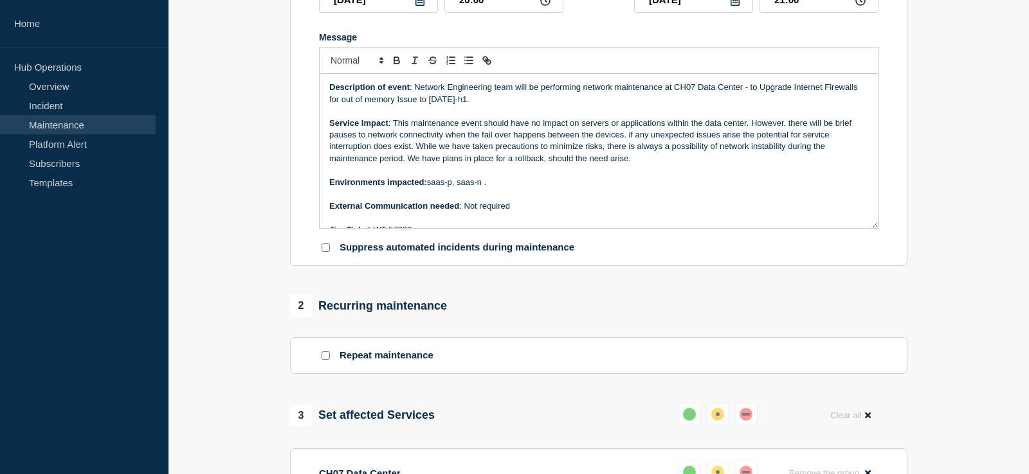
scroll to position [262, 0]
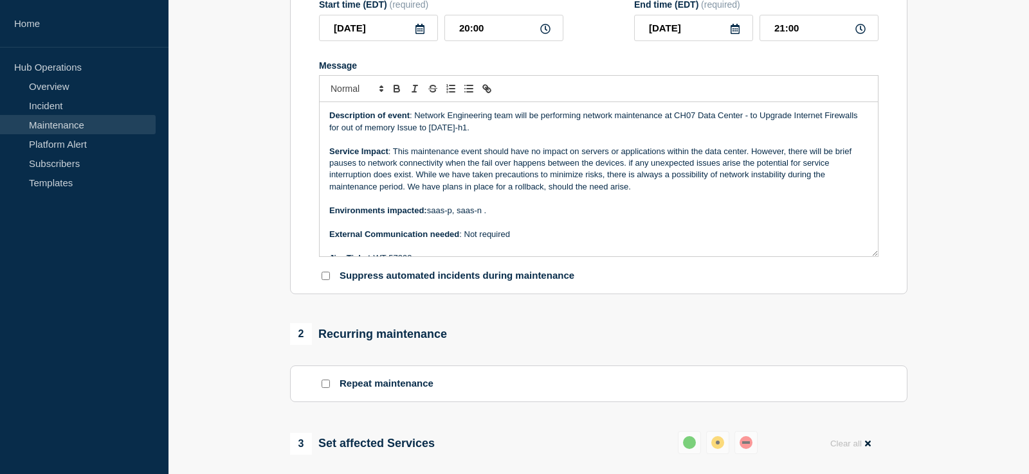
click at [911, 362] on div "1 Provide details Title (required) [COMPLETED] [Network Maintenance]: CH07 Palo…" at bounding box center [599, 388] width 632 height 1008
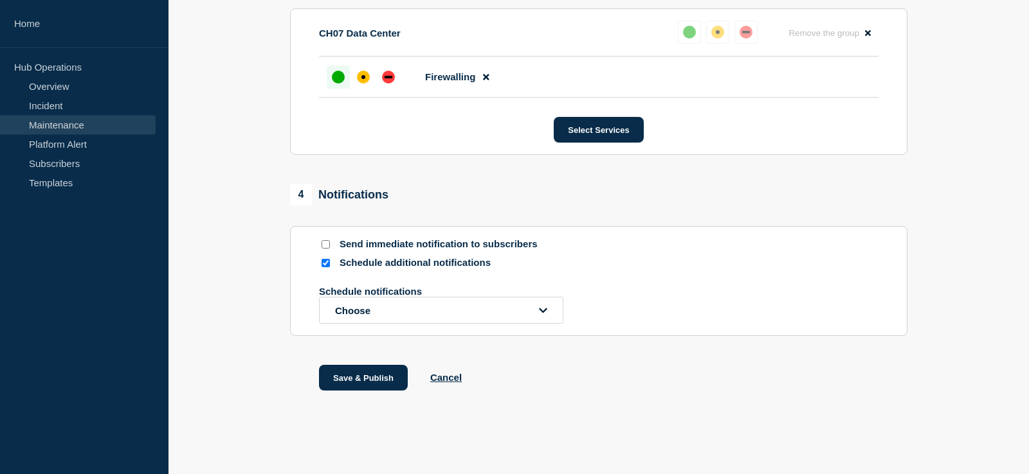
scroll to position [749, 0]
click at [353, 370] on button "Save & Publish" at bounding box center [363, 378] width 89 height 26
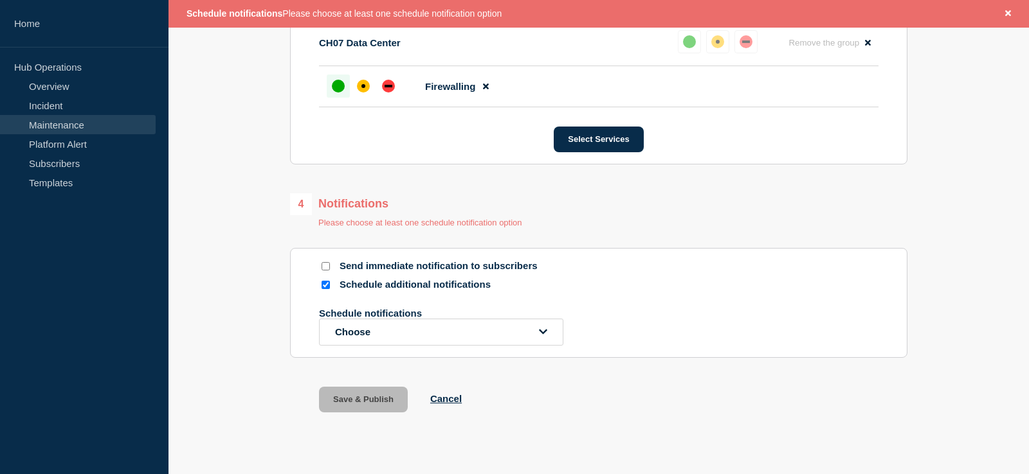
scroll to position [776, 0]
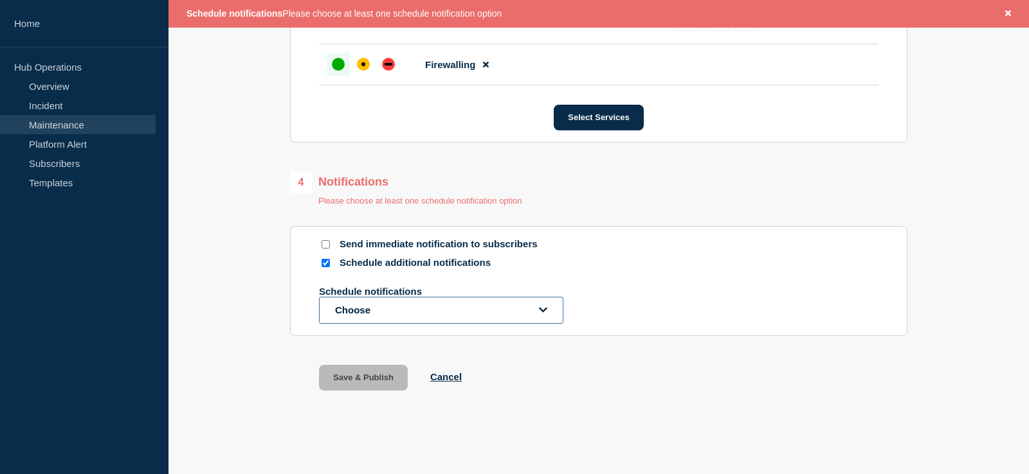
click at [469, 324] on button "Choose" at bounding box center [441, 310] width 244 height 27
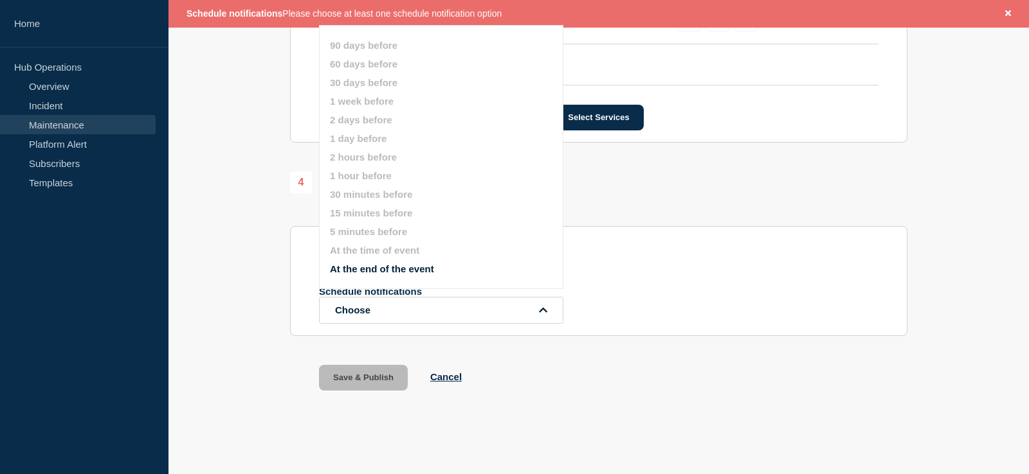
click at [409, 264] on ul "90 days before 60 days before 30 days before 1 week before 2 days before 1 day …" at bounding box center [452, 157] width 244 height 250
click at [408, 273] on button "At the end of the event" at bounding box center [382, 269] width 104 height 11
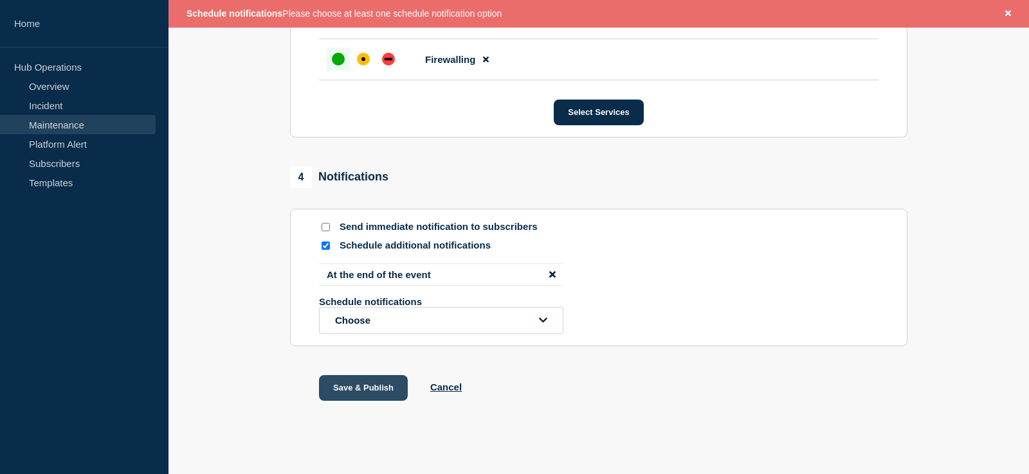
click at [355, 401] on button "Save & Publish" at bounding box center [363, 388] width 89 height 26
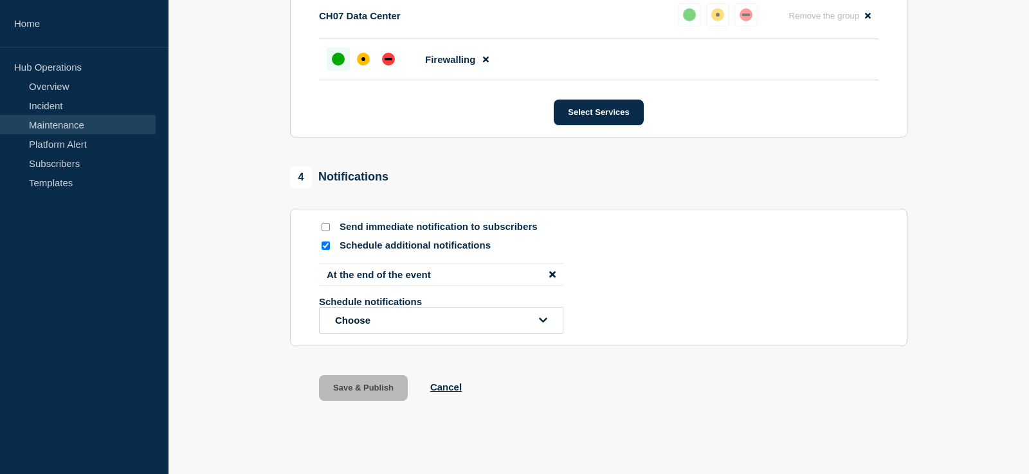
scroll to position [749, 0]
